Goal: Task Accomplishment & Management: Manage account settings

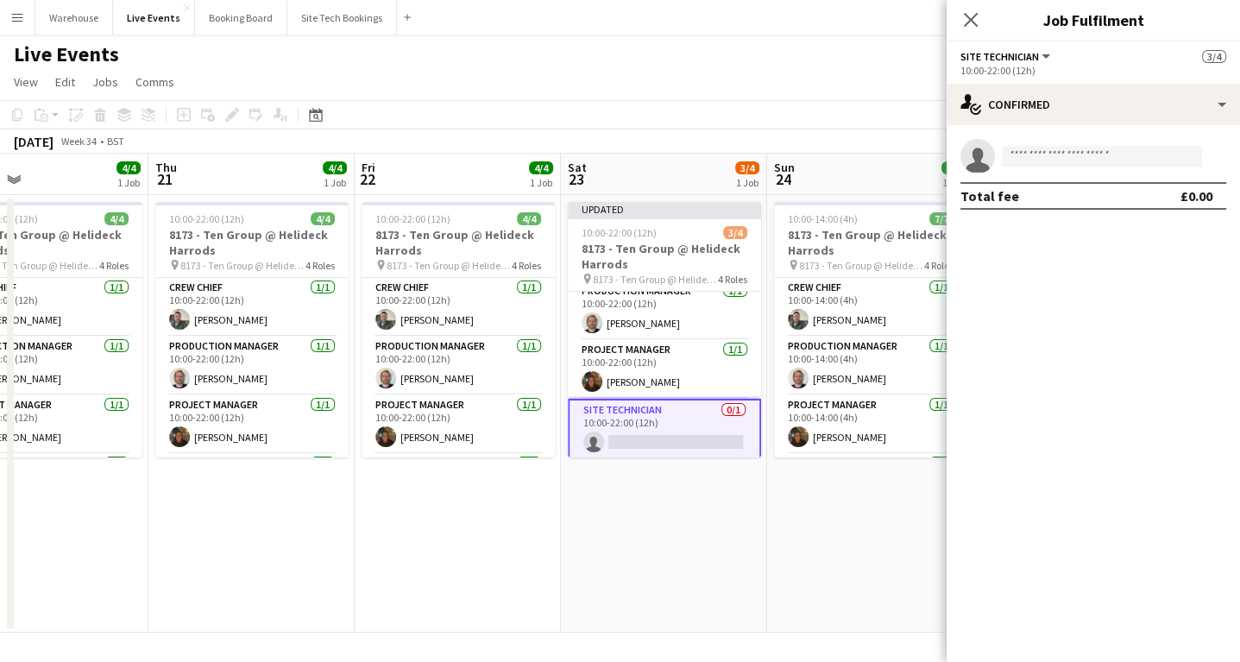
click at [1065, 142] on app-invite-slot "single-neutral-actions" at bounding box center [1093, 156] width 293 height 35
click at [1129, 160] on input at bounding box center [1102, 156] width 200 height 21
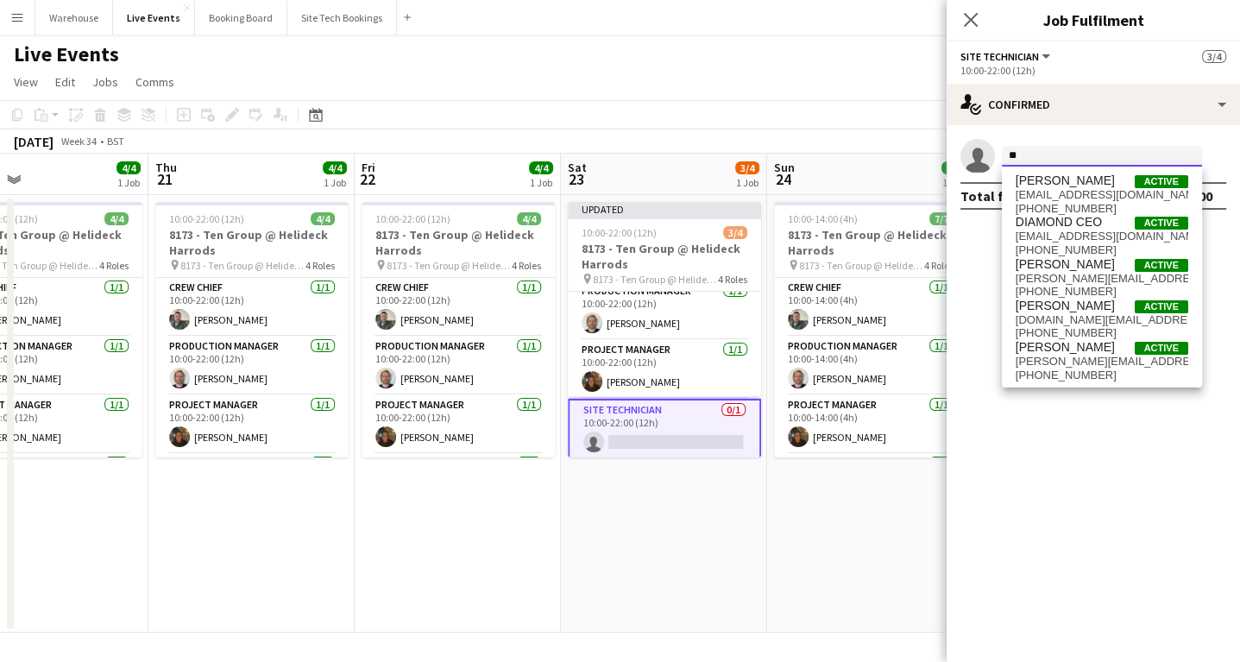
type input "*"
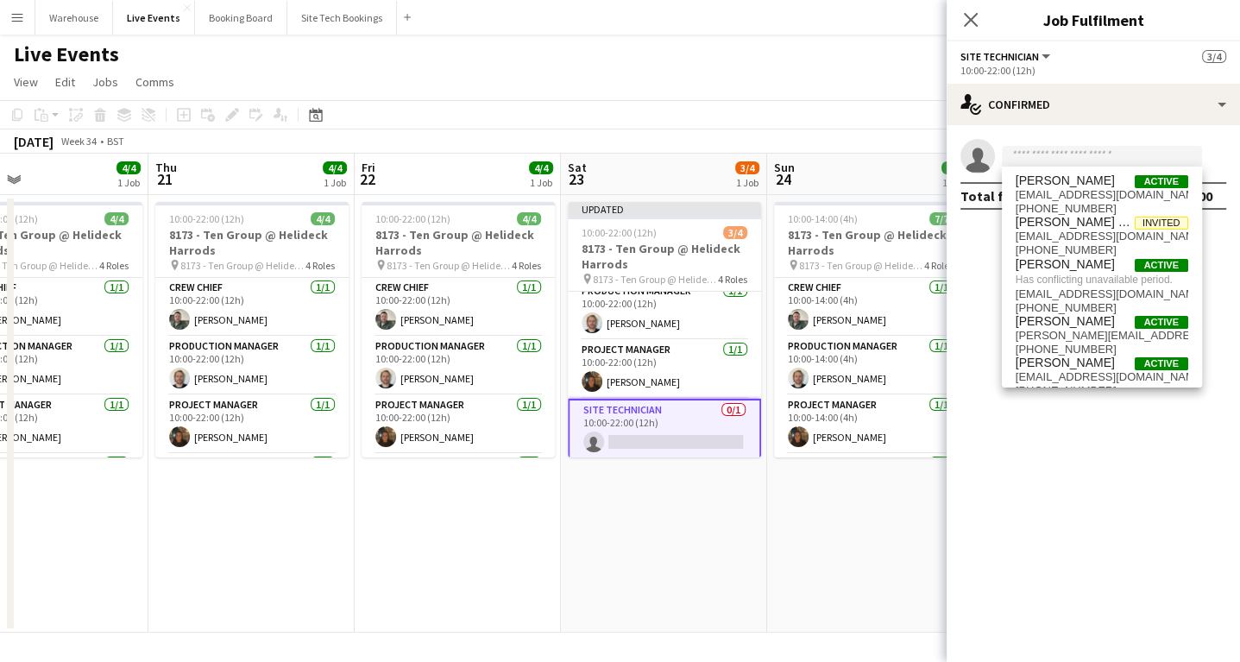
drag, startPoint x: 404, startPoint y: 538, endPoint x: 341, endPoint y: 468, distance: 94.1
click at [400, 536] on app-date-cell "10:00-22:00 (12h) 4/4 8173 - Ten Group @ Helideck Harrods pin 8173 - Ten Group …" at bounding box center [458, 413] width 206 height 437
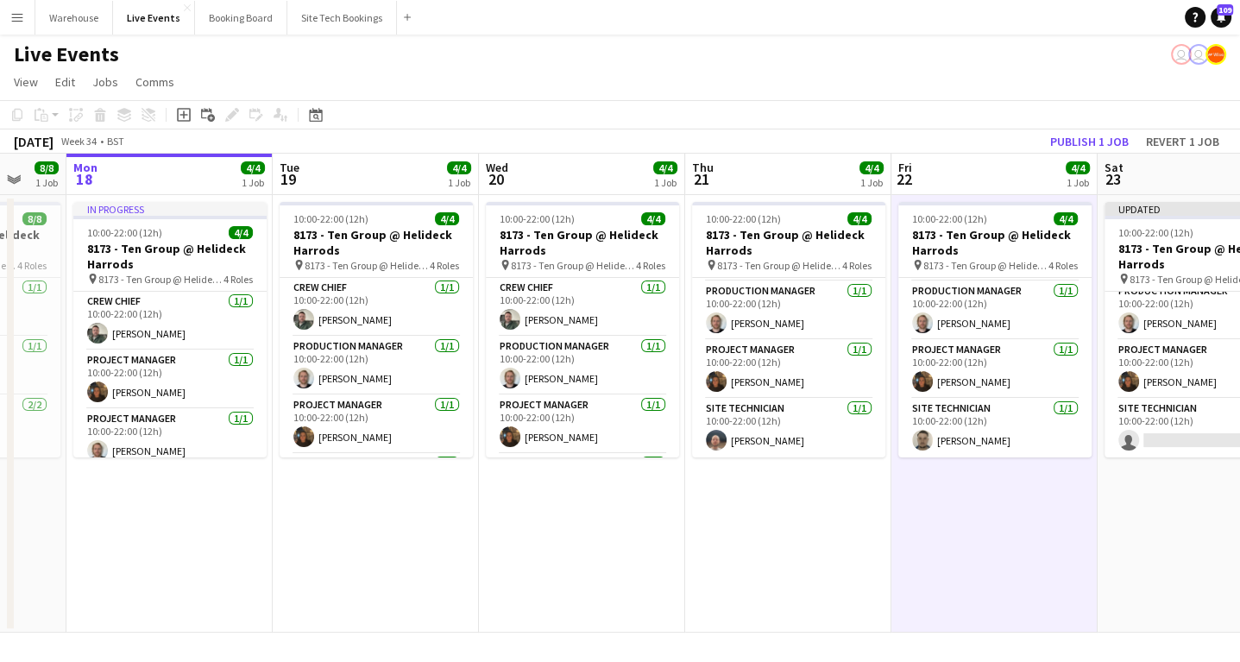
scroll to position [0, 545]
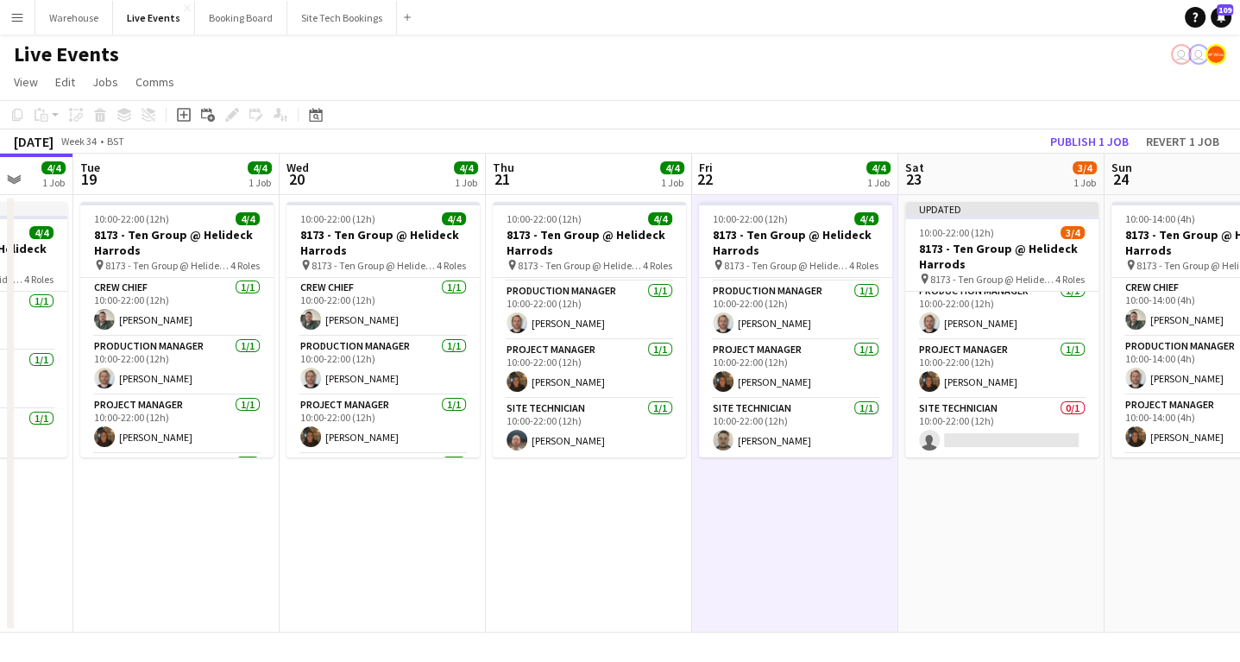
drag, startPoint x: 336, startPoint y: 501, endPoint x: 599, endPoint y: 508, distance: 263.2
click at [599, 508] on app-calendar-viewport "Sat 16 Sun 17 8/8 1 Job Mon 18 4/4 1 Job Tue 19 4/4 1 Job Wed 20 4/4 1 Job Thu …" at bounding box center [620, 393] width 1240 height 479
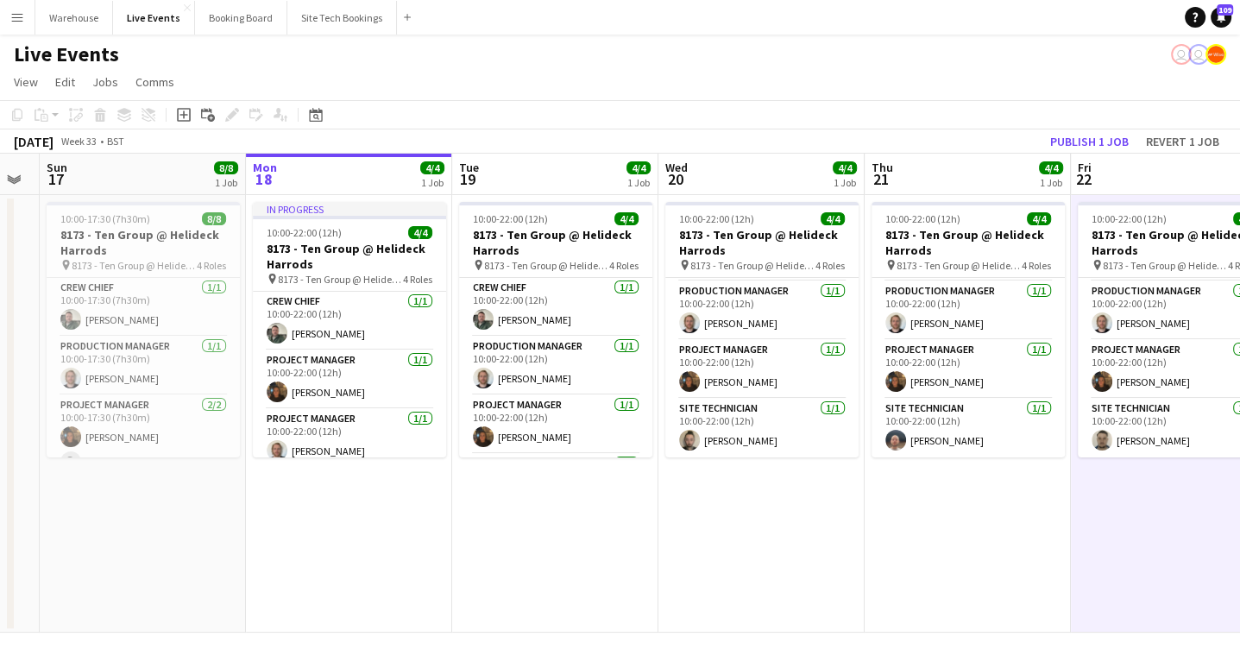
drag, startPoint x: 321, startPoint y: 516, endPoint x: 528, endPoint y: 534, distance: 207.9
click at [528, 534] on app-calendar-viewport "Fri 15 Sat 16 Sun 17 8/8 1 Job Mon 18 4/4 1 Job Tue 19 4/4 1 Job Wed 20 4/4 1 J…" at bounding box center [620, 393] width 1240 height 479
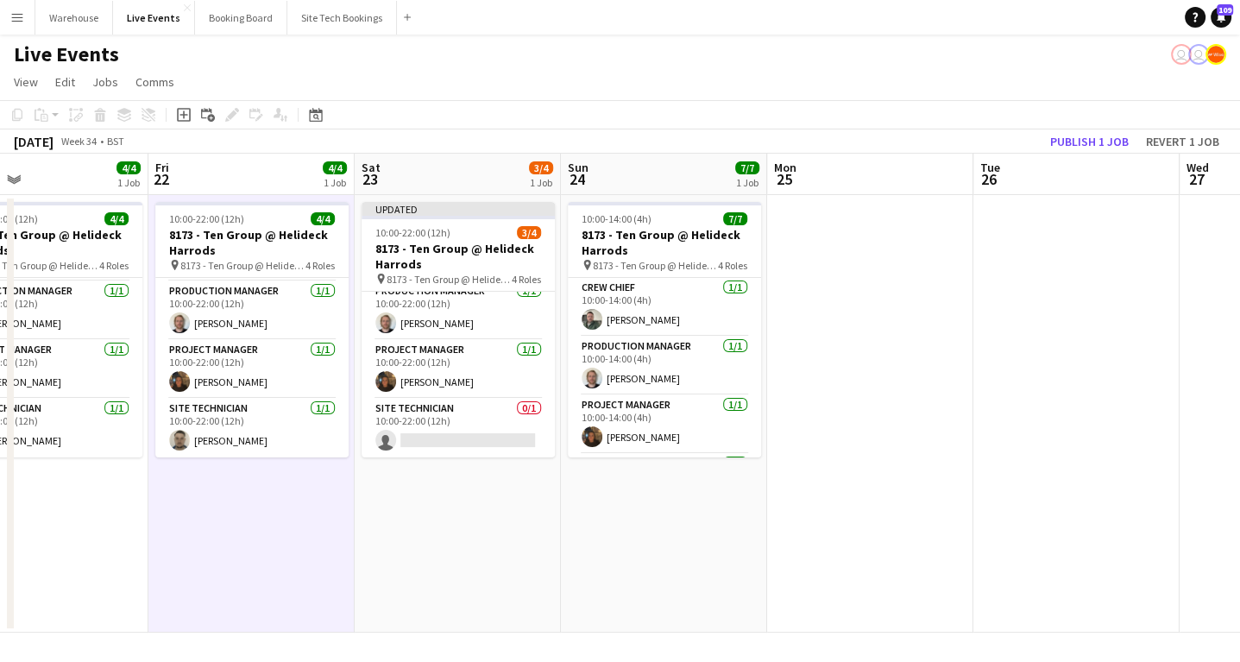
scroll to position [0, 503]
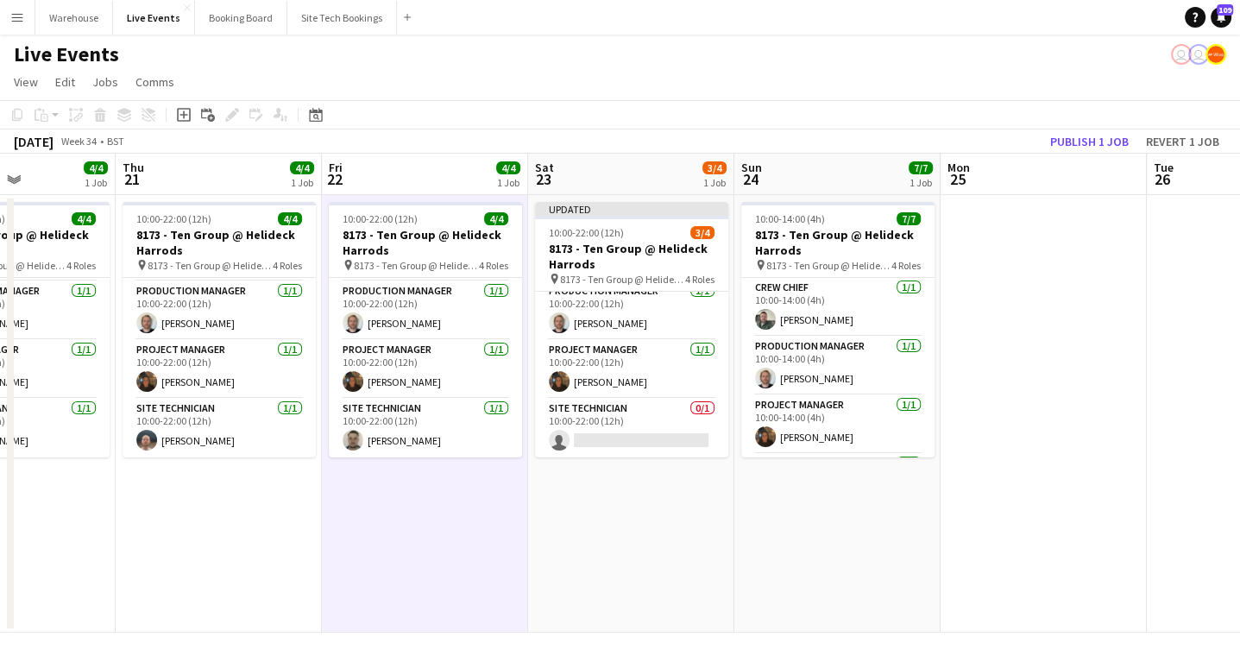
drag, startPoint x: 681, startPoint y: 541, endPoint x: 197, endPoint y: 531, distance: 484.1
click at [197, 531] on app-calendar-viewport "Mon 18 4/4 1 Job Tue 19 4/4 1 Job Wed 20 4/4 1 Job Thu 21 4/4 1 Job Fri 22 4/4 …" at bounding box center [620, 393] width 1240 height 479
click at [601, 426] on app-card-role "Site Technician 0/1 10:00-22:00 (12h) single-neutral-actions" at bounding box center [631, 428] width 193 height 59
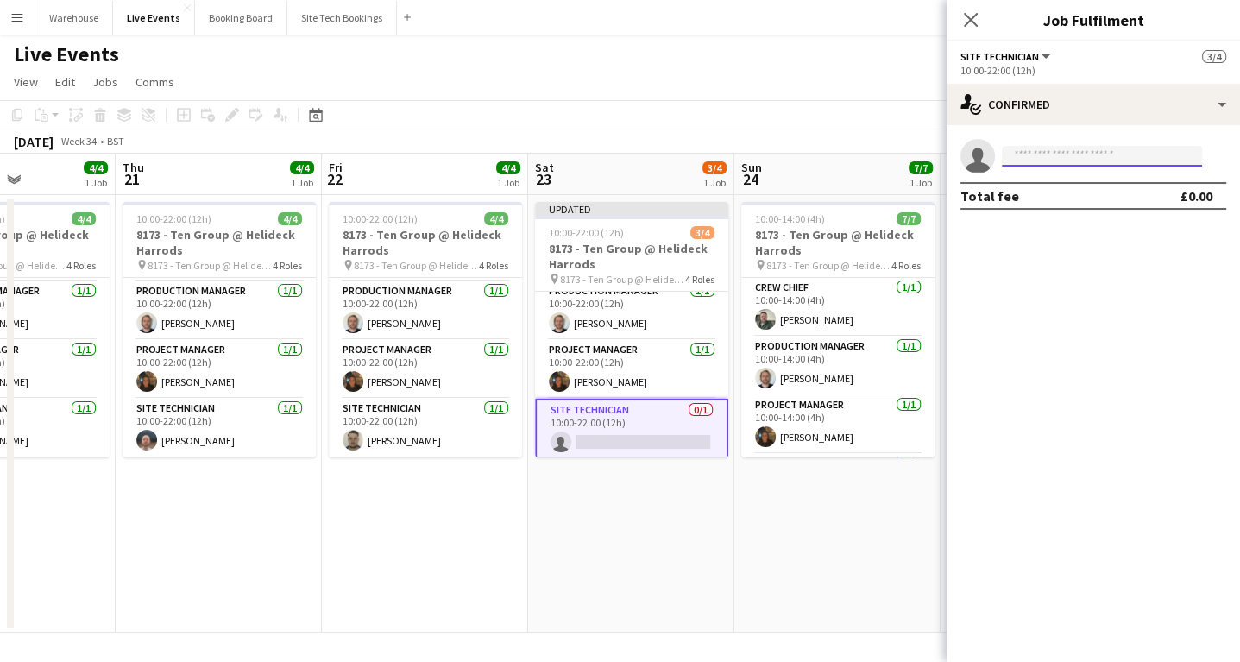
click at [1035, 152] on input at bounding box center [1102, 156] width 200 height 21
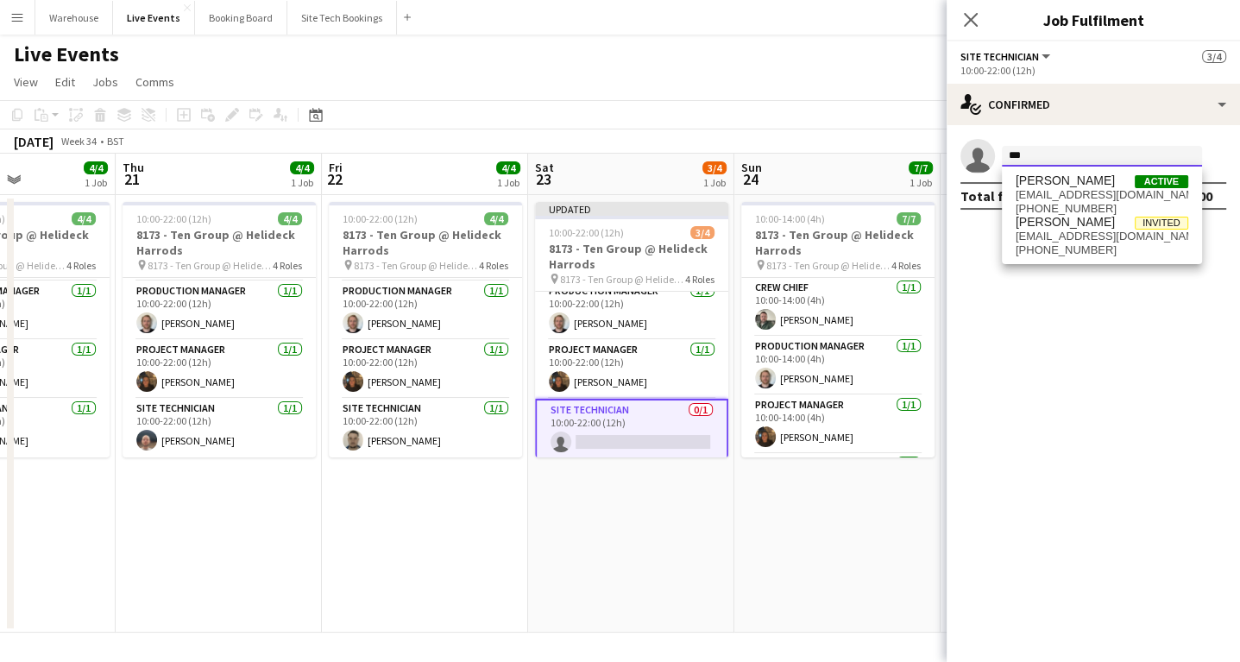
type input "***"
click at [1066, 169] on div "[PERSON_NAME] Active [EMAIL_ADDRESS][DOMAIN_NAME] [PHONE_NUMBER] [PERSON_NAME] …" at bounding box center [1102, 215] width 200 height 97
click at [1060, 192] on span "[EMAIL_ADDRESS][DOMAIN_NAME]" at bounding box center [1102, 195] width 173 height 14
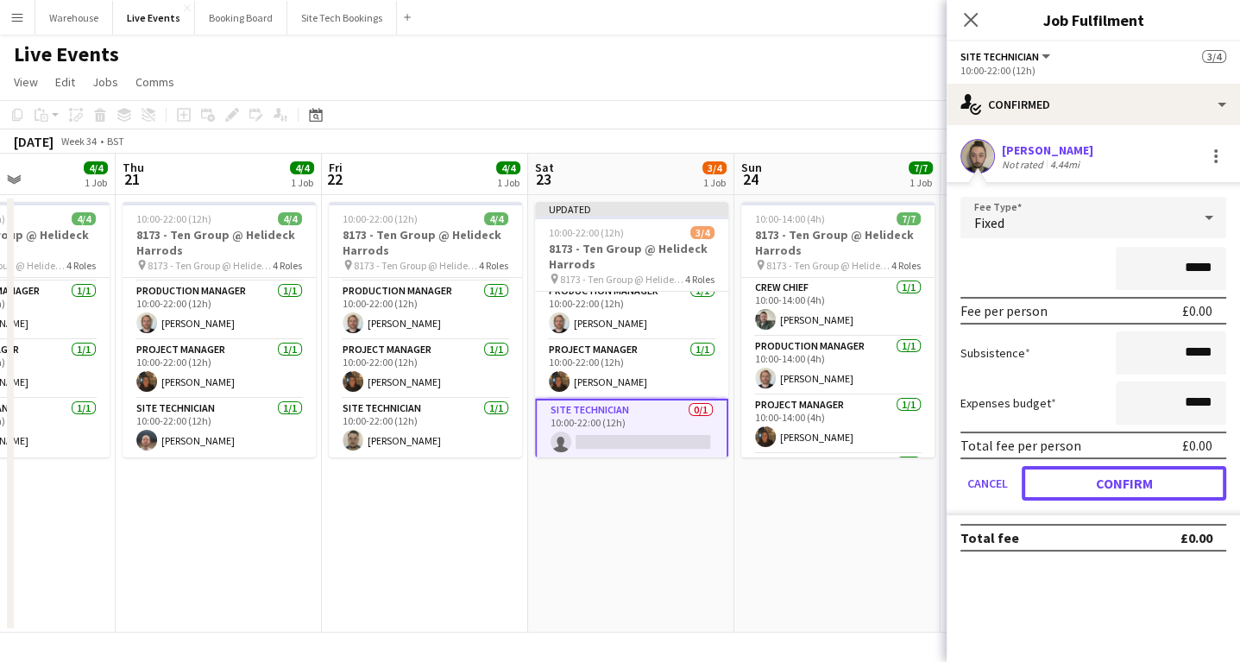
drag, startPoint x: 1164, startPoint y: 470, endPoint x: 1090, endPoint y: 452, distance: 76.4
click at [1164, 471] on button "Confirm" at bounding box center [1124, 483] width 204 height 35
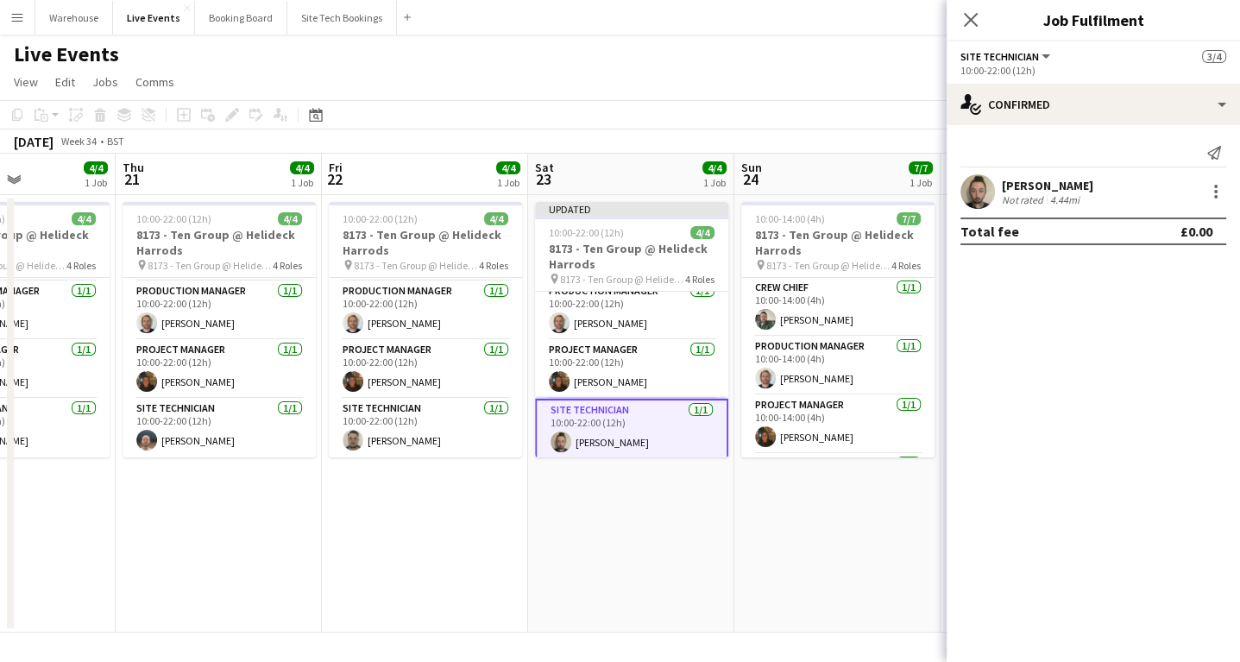
click at [602, 572] on app-date-cell "Updated 10:00-22:00 (12h) 4/4 8173 - Ten Group @ Helideck Harrods pin 8173 - Te…" at bounding box center [631, 413] width 206 height 437
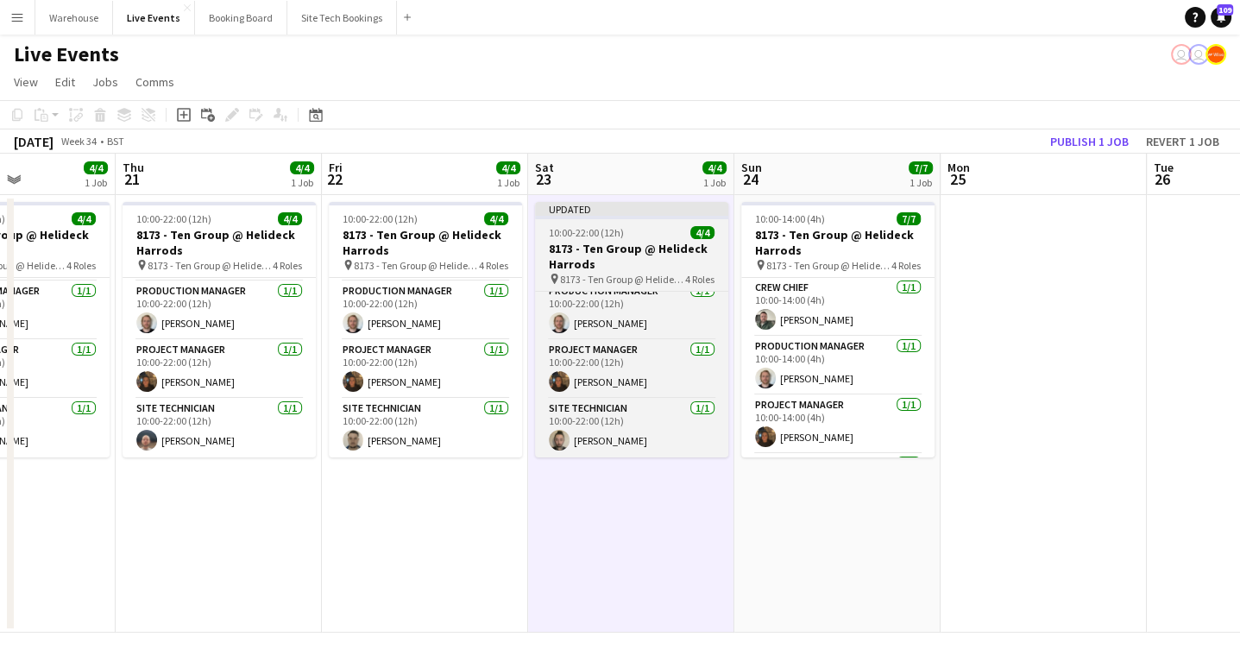
click at [618, 248] on h3 "8173 - Ten Group @ Helideck Harrods" at bounding box center [631, 256] width 193 height 31
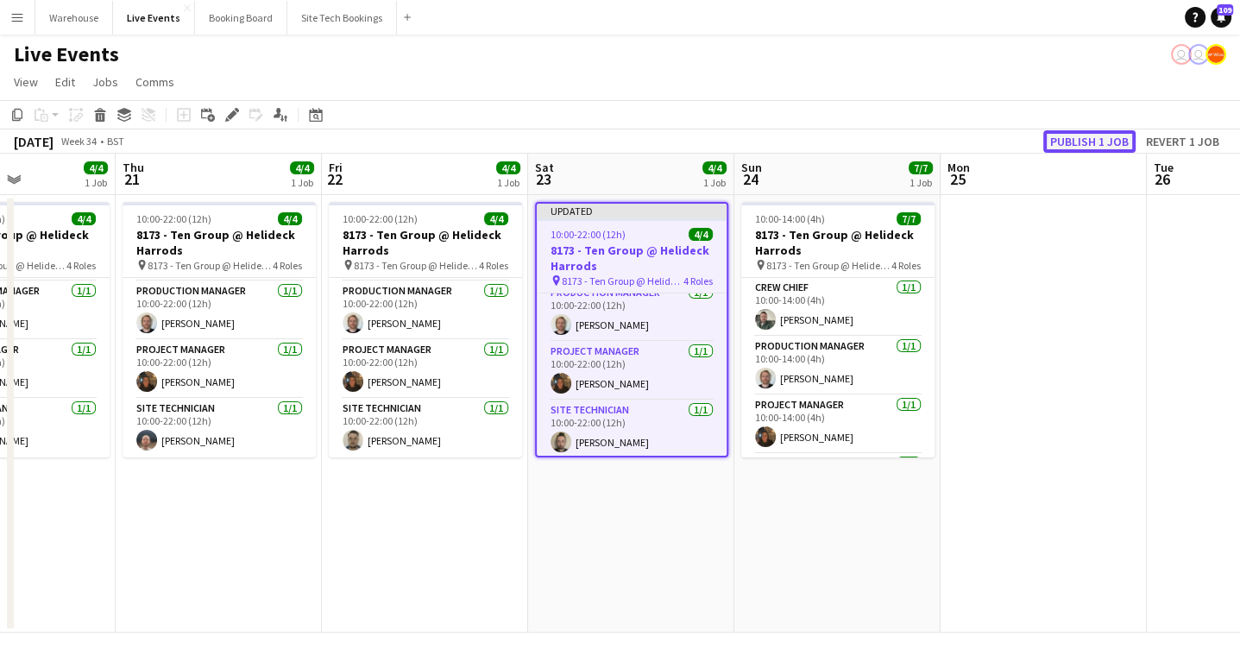
click at [1101, 142] on button "Publish 1 job" at bounding box center [1089, 141] width 92 height 22
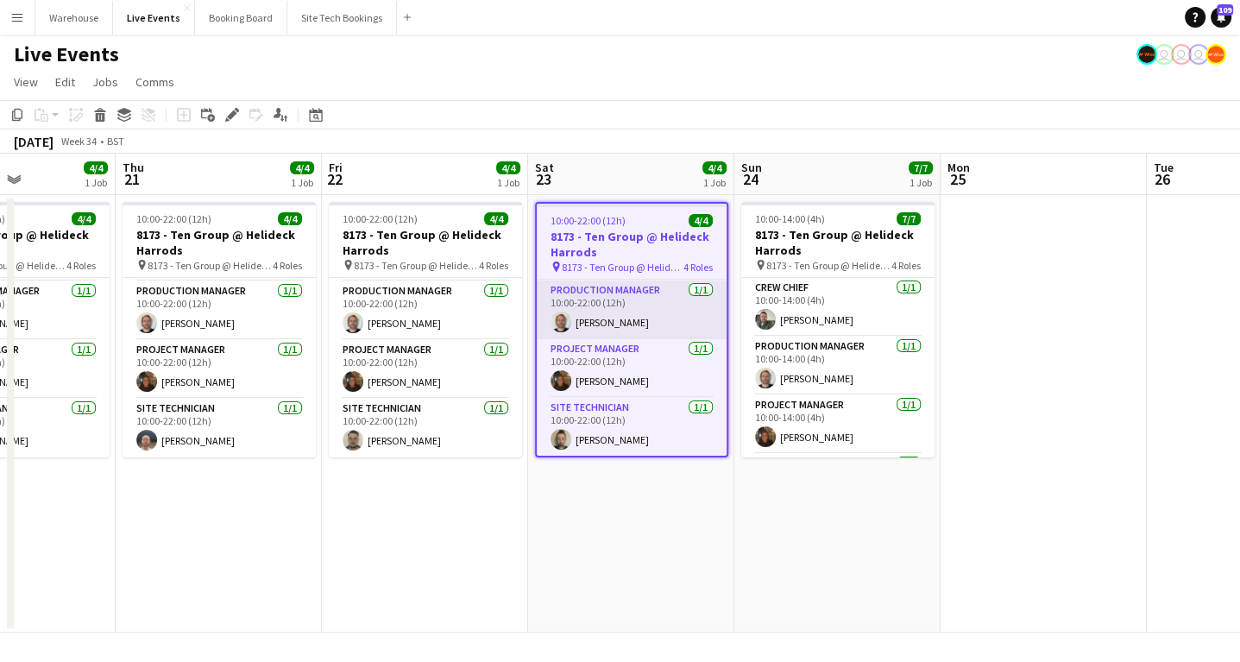
scroll to position [0, 0]
drag, startPoint x: 587, startPoint y: 487, endPoint x: 584, endPoint y: 477, distance: 9.8
click at [587, 487] on app-date-cell "10:00-22:00 (12h) 4/4 8173 - Ten Group @ Helideck Harrods pin 8173 - Ten Group …" at bounding box center [631, 413] width 206 height 437
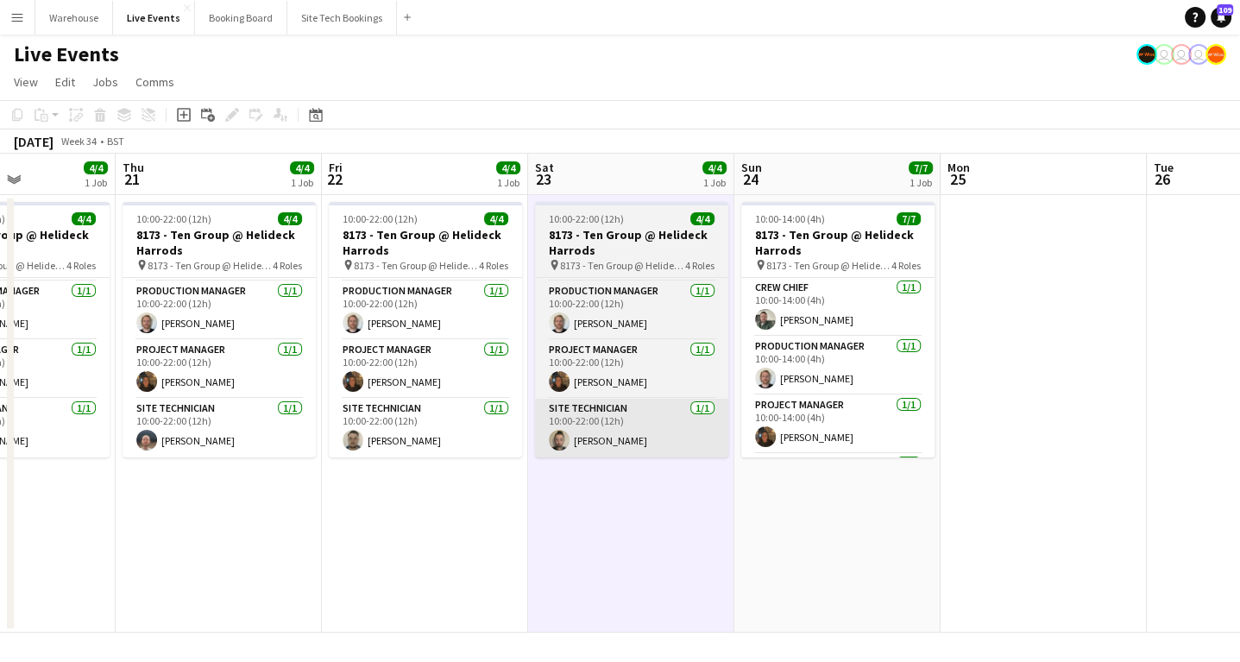
scroll to position [55, 0]
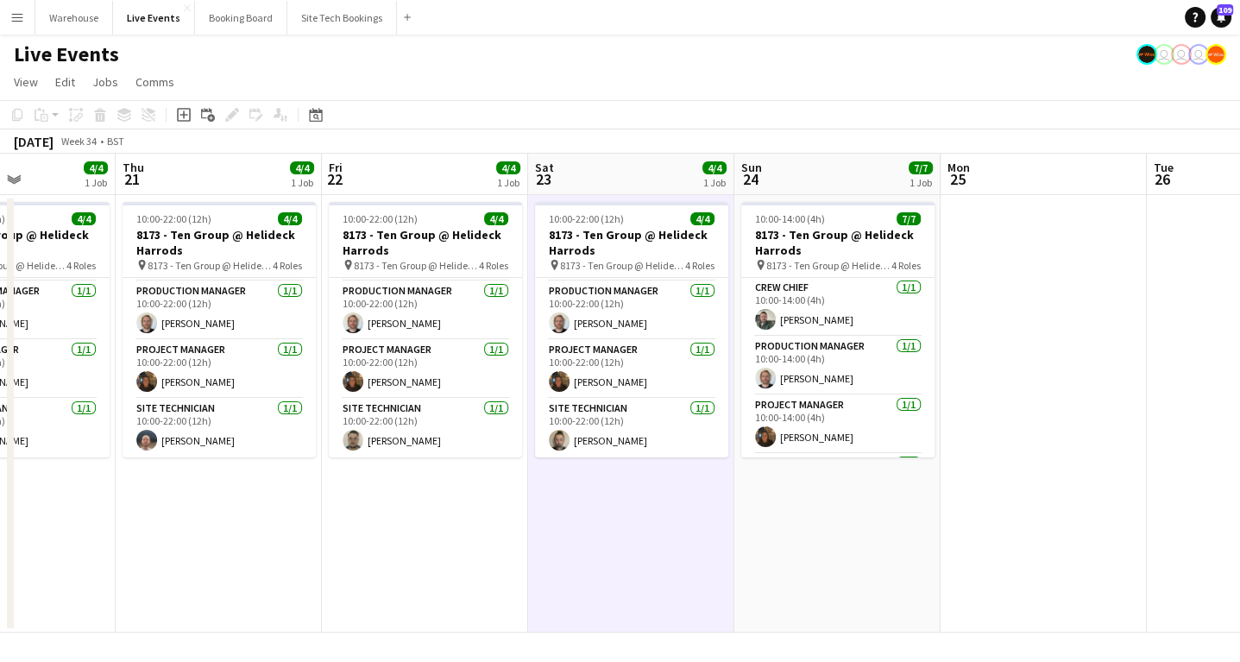
drag, startPoint x: 393, startPoint y: 515, endPoint x: 381, endPoint y: 495, distance: 23.2
click at [393, 512] on app-date-cell "10:00-22:00 (12h) 4/4 8173 - Ten Group @ Helideck Harrods pin 8173 - Ten Group …" at bounding box center [425, 413] width 206 height 437
